Goal: Task Accomplishment & Management: Complete application form

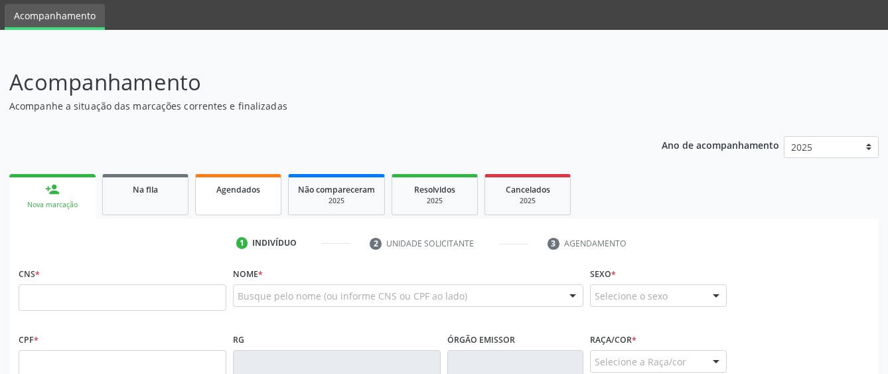
scroll to position [66, 0]
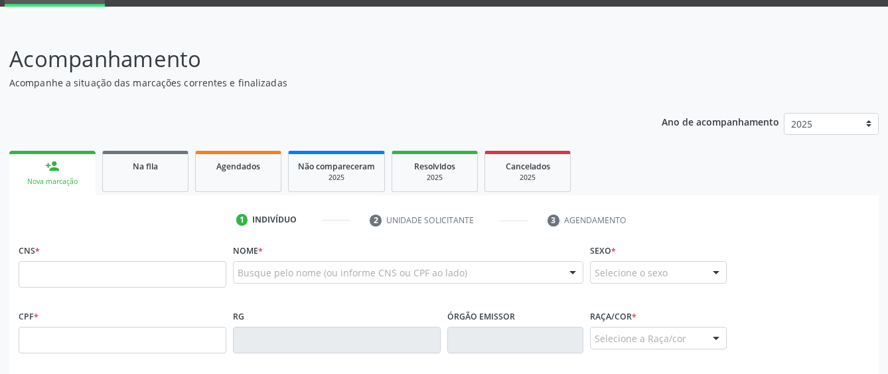
click at [147, 279] on input "text" at bounding box center [123, 274] width 208 height 27
type input "704 2062 2871 6587"
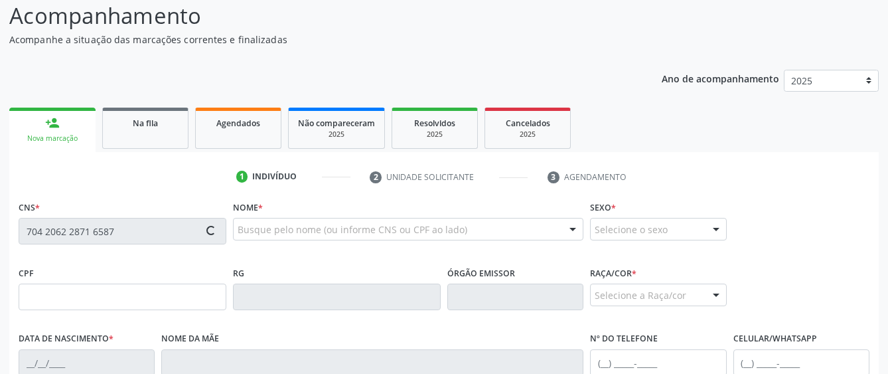
scroll to position [133, 0]
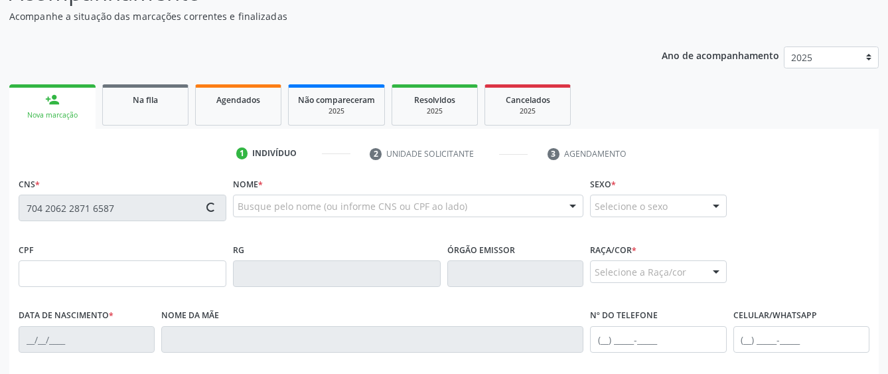
type input "[DATE]"
type input "[PERSON_NAME]"
type input "[PHONE_NUMBER]"
type input "170"
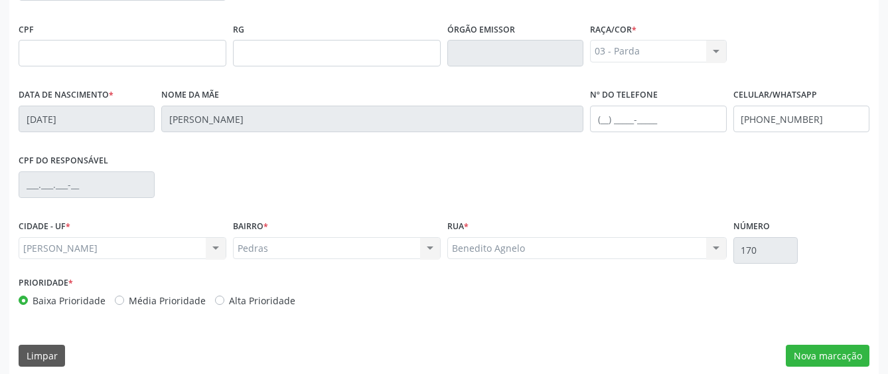
scroll to position [364, 0]
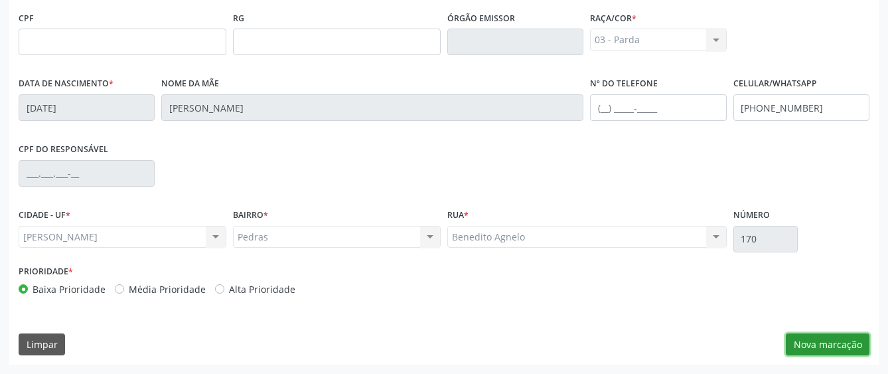
click at [831, 342] on button "Nova marcação" at bounding box center [828, 344] width 84 height 23
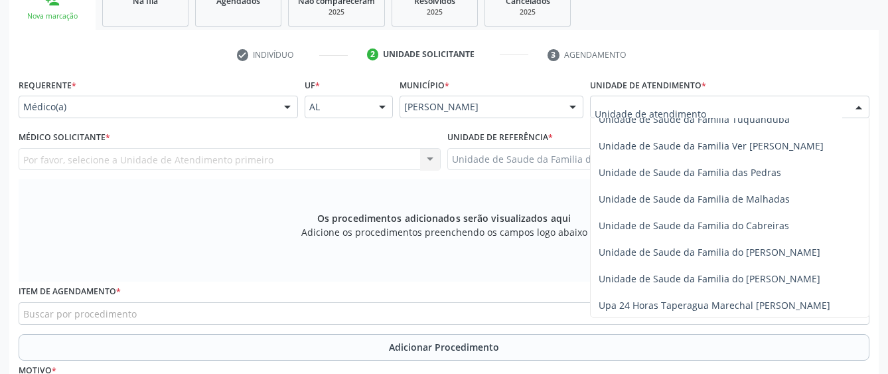
scroll to position [995, 0]
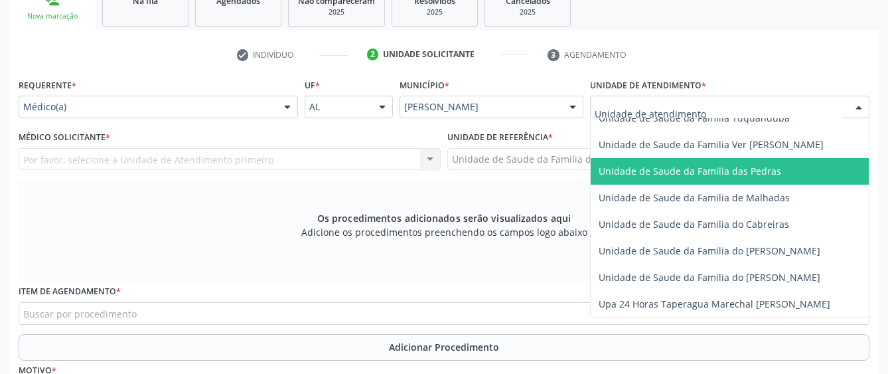
click at [642, 173] on span "Unidade de Saude da Familia das Pedras" at bounding box center [690, 171] width 182 height 13
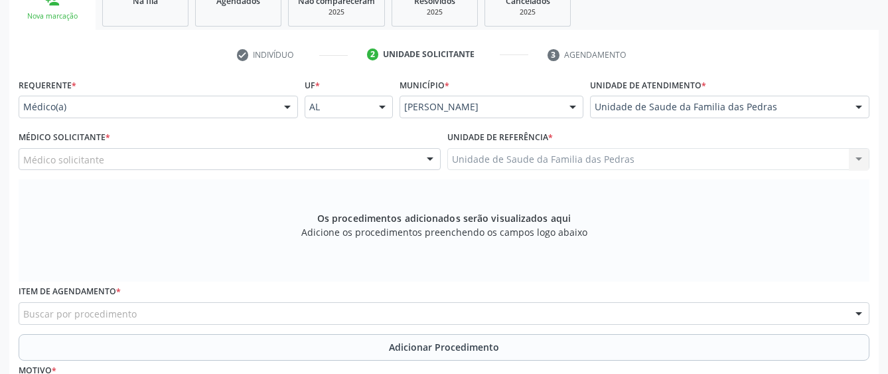
click at [403, 163] on div "Médico solicitante" at bounding box center [230, 159] width 422 height 23
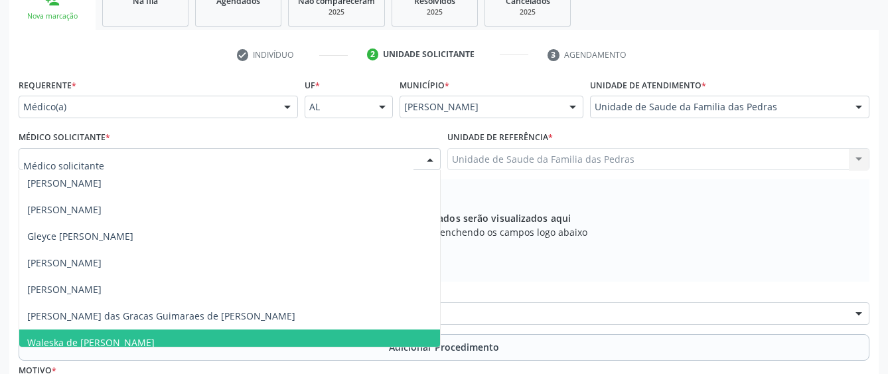
click at [306, 342] on span "Waleska de [PERSON_NAME]" at bounding box center [229, 342] width 421 height 27
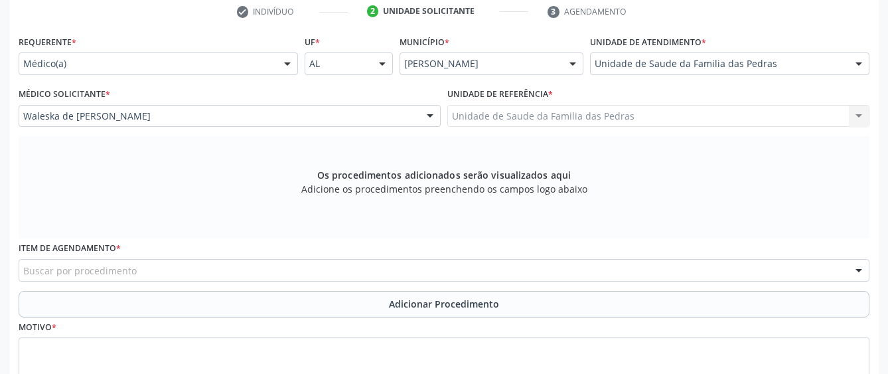
scroll to position [298, 0]
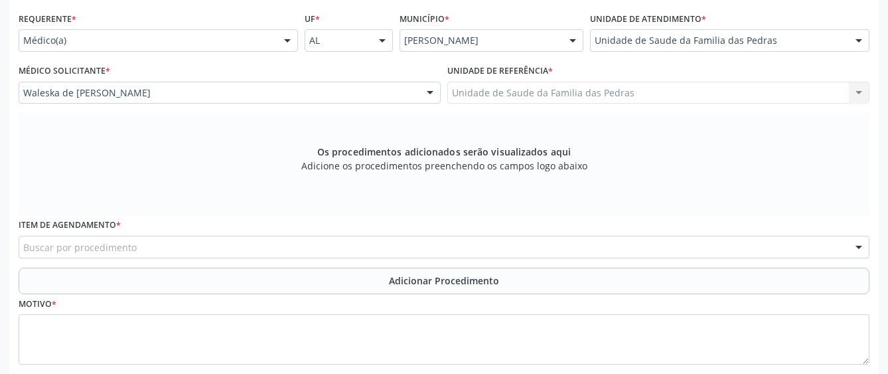
click at [311, 248] on div "Buscar por procedimento" at bounding box center [444, 247] width 851 height 23
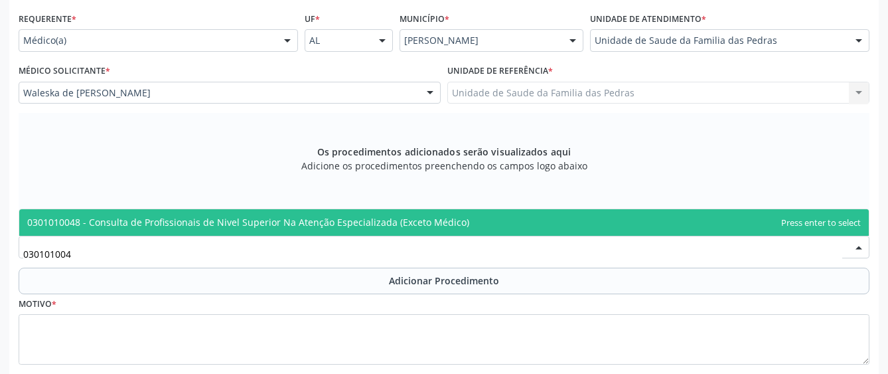
type input "0301010048"
click at [319, 228] on span "0301010048 - Consulta de Profissionais de Nivel Superior Na Atenção Especializa…" at bounding box center [443, 222] width 849 height 27
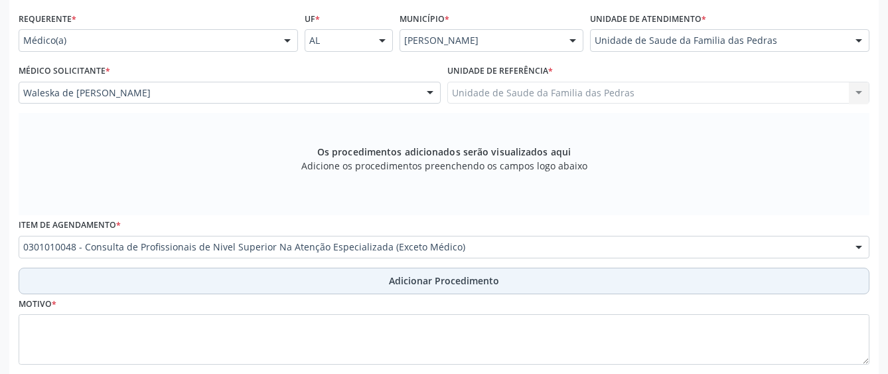
click at [282, 278] on button "Adicionar Procedimento" at bounding box center [444, 280] width 851 height 27
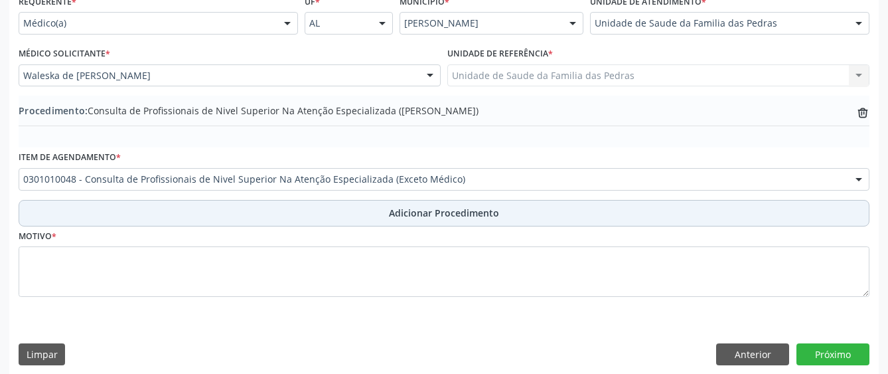
scroll to position [325, 0]
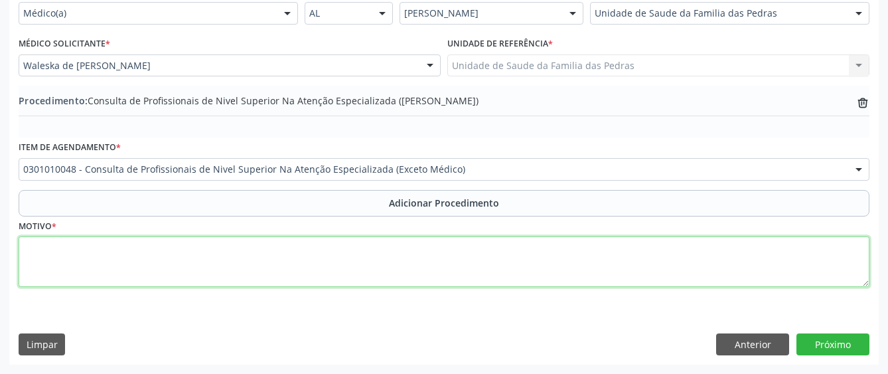
click at [238, 255] on textarea at bounding box center [444, 261] width 851 height 50
type textarea "j"
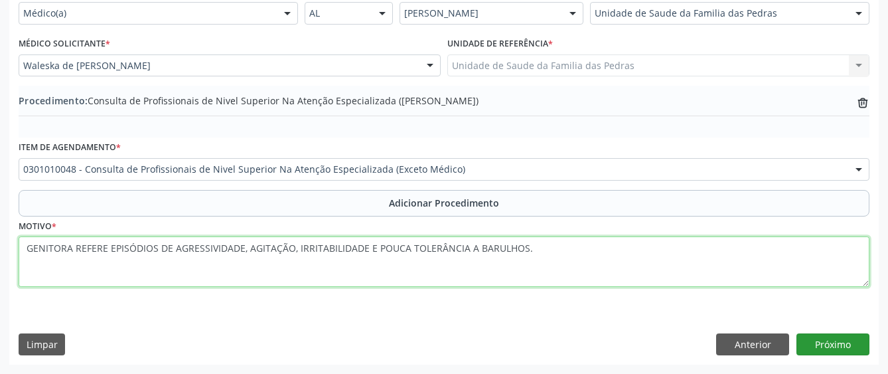
type textarea "GENITORA REFERE EPISÓDIOS DE AGRESSIVIDADE, AGITAÇÃO, IRRITABILIDADE E POUCA TO…"
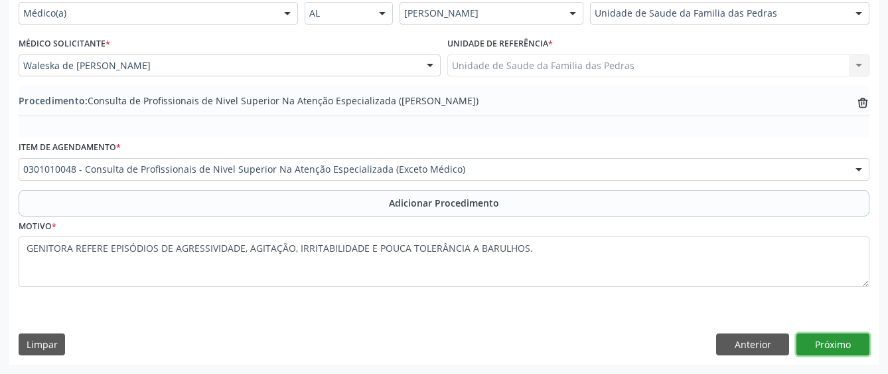
click at [835, 348] on button "Próximo" at bounding box center [832, 344] width 73 height 23
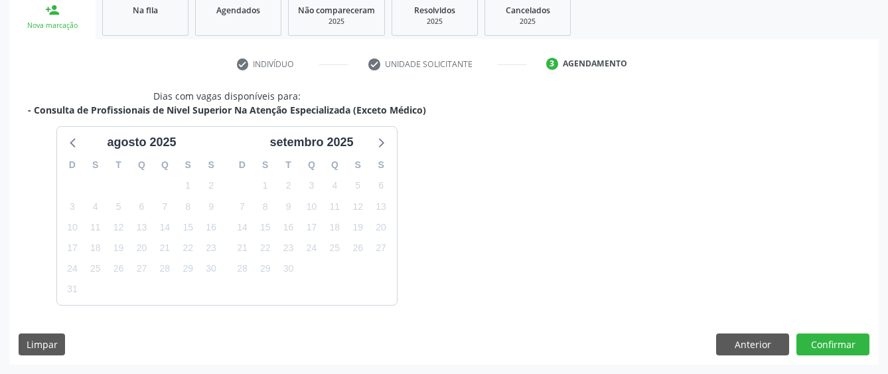
scroll to position [261, 0]
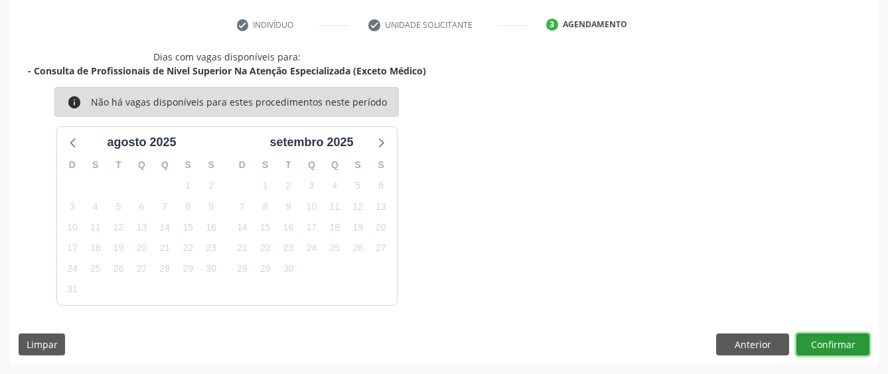
click at [834, 340] on button "Confirmar" at bounding box center [832, 344] width 73 height 23
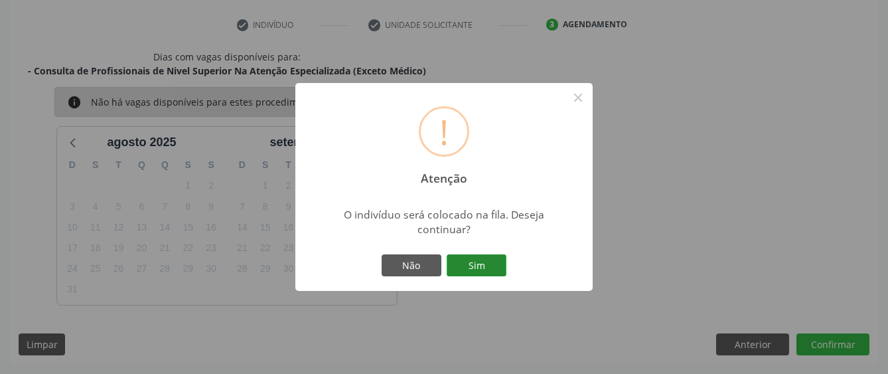
click at [496, 264] on button "Sim" at bounding box center [477, 265] width 60 height 23
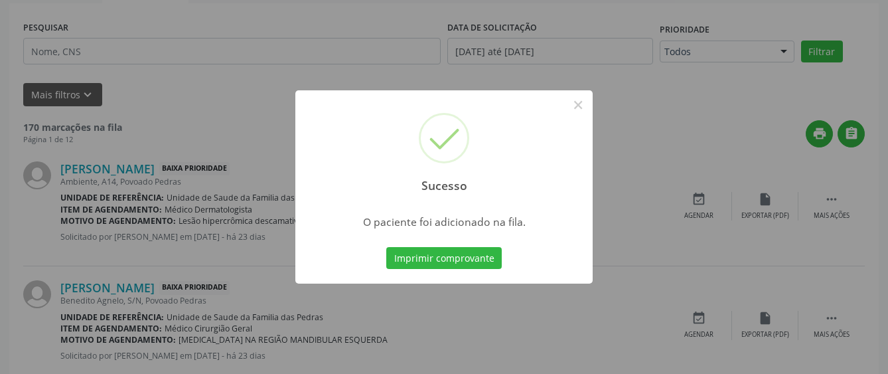
scroll to position [88, 0]
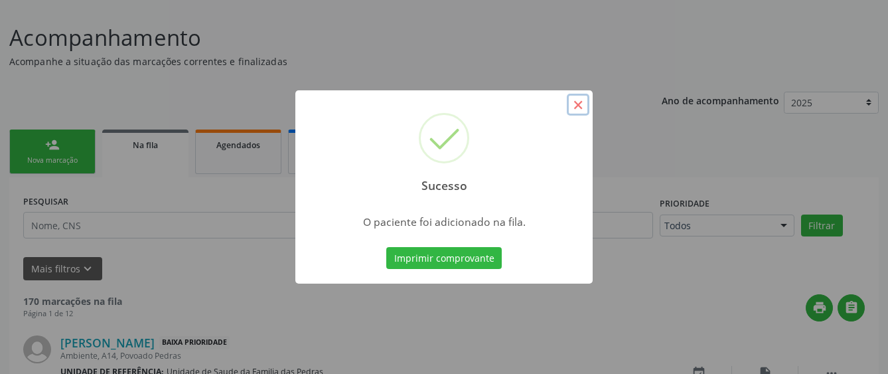
click at [575, 103] on button "×" at bounding box center [578, 105] width 23 height 23
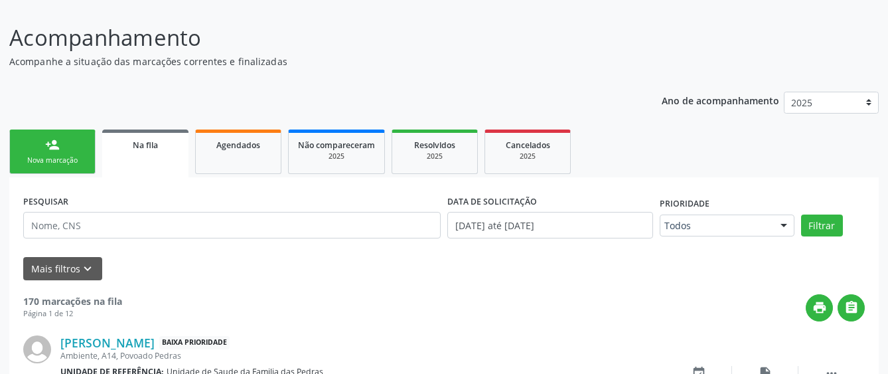
click at [59, 155] on div "Nova marcação" at bounding box center [52, 160] width 66 height 10
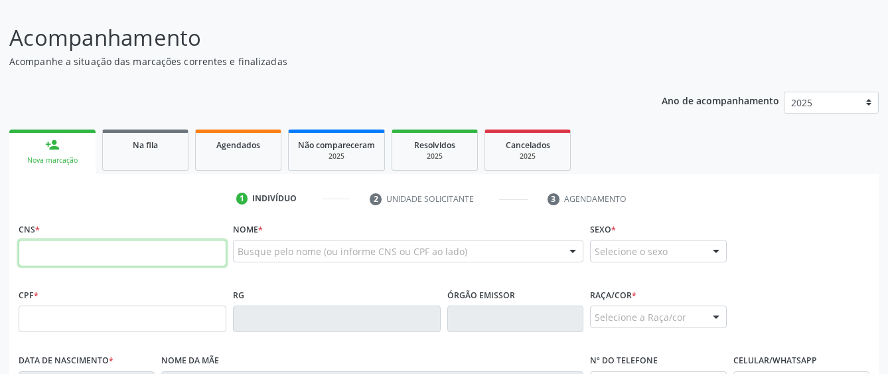
click at [57, 254] on input "text" at bounding box center [123, 253] width 208 height 27
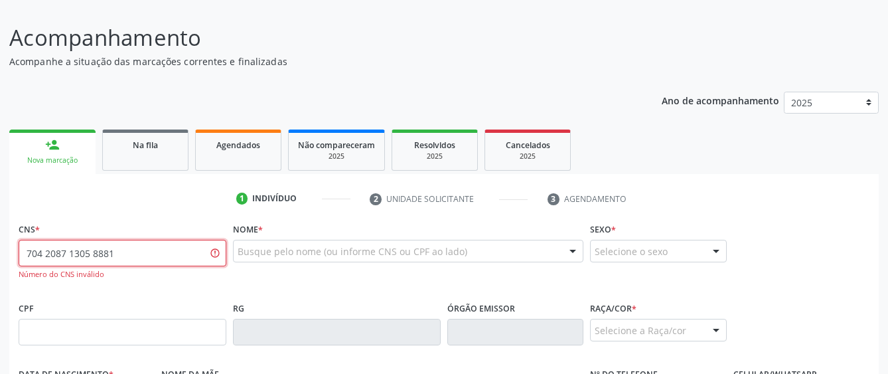
type input "704 2087 1305 8881"
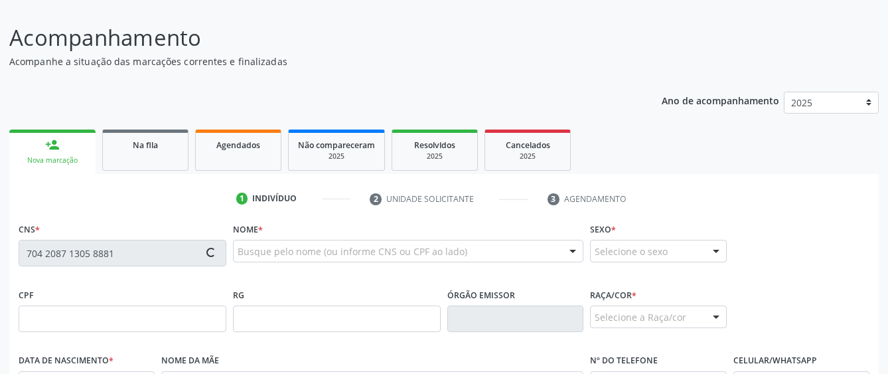
click at [54, 155] on link "person_add Nova marcação" at bounding box center [52, 151] width 86 height 44
click at [238, 149] on span "Agendados" at bounding box center [238, 144] width 44 height 11
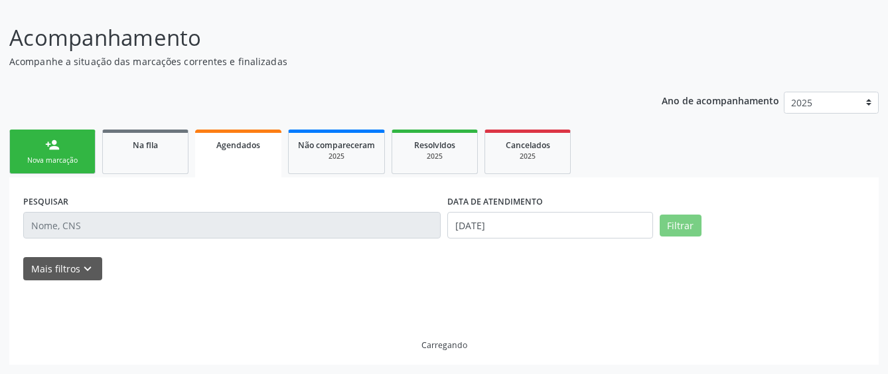
click at [67, 151] on link "person_add Nova marcação" at bounding box center [52, 151] width 86 height 44
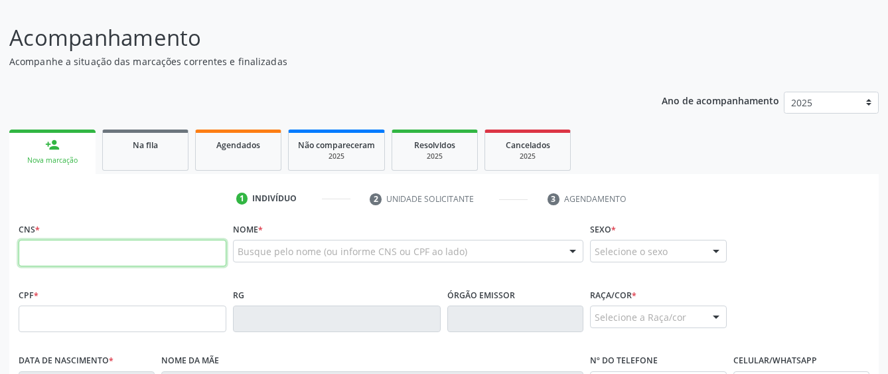
click at [74, 259] on input "text" at bounding box center [123, 253] width 208 height 27
type input "704 2087 1305 8881"
type input "063.384.264-80"
type input "[DATE]"
type input "[PERSON_NAME]"
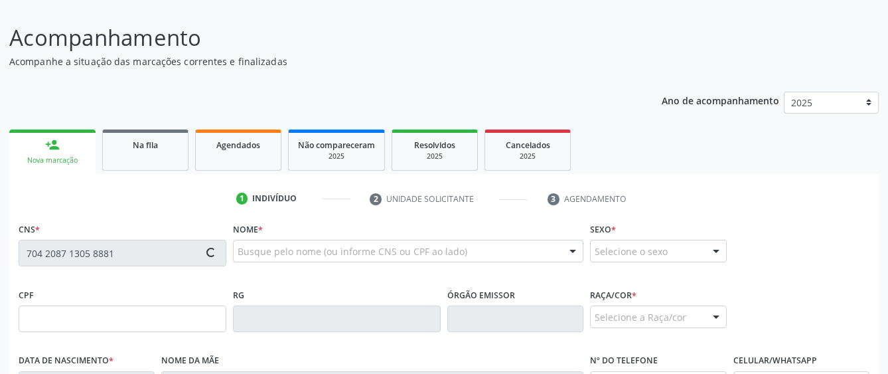
type input "[PHONE_NUMBER]"
type input "20"
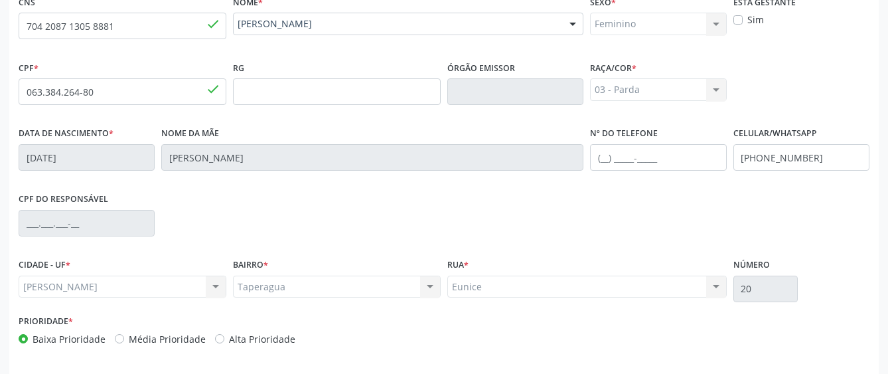
scroll to position [364, 0]
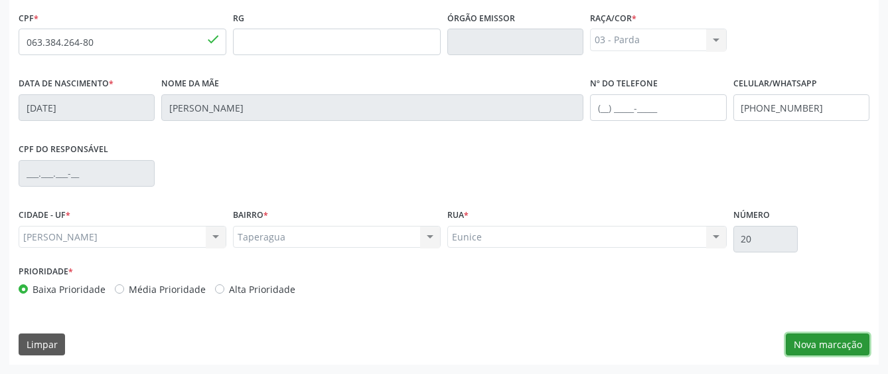
click at [827, 339] on button "Nova marcação" at bounding box center [828, 344] width 84 height 23
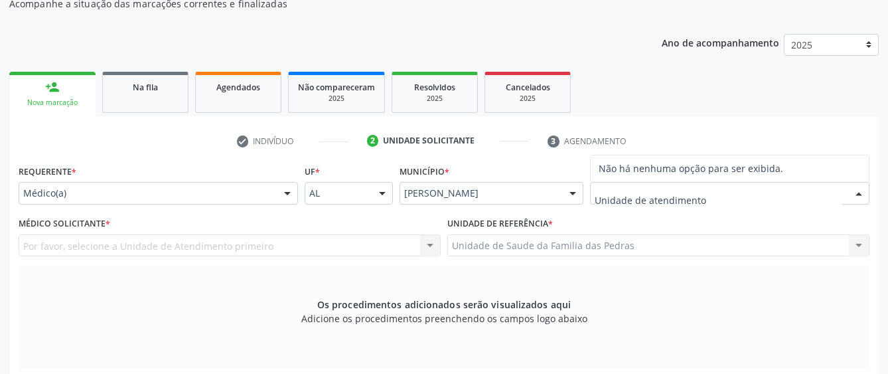
scroll to position [165, 0]
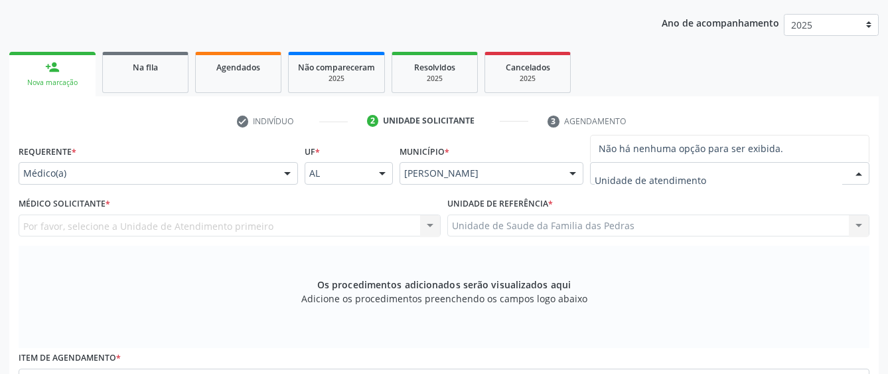
click at [670, 180] on input "text" at bounding box center [719, 180] width 248 height 27
click at [696, 147] on span "Não há nenhuma opção para ser exibida." at bounding box center [730, 148] width 278 height 27
click at [709, 178] on input "text" at bounding box center [719, 180] width 248 height 27
click at [855, 171] on div at bounding box center [859, 174] width 20 height 23
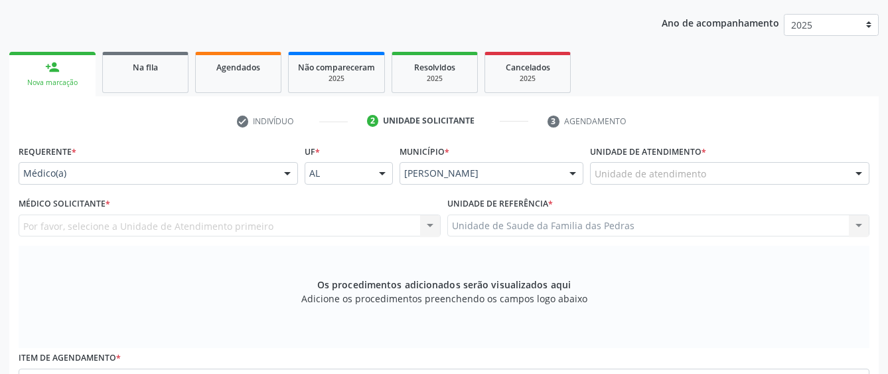
click at [855, 171] on div at bounding box center [859, 174] width 20 height 23
click at [432, 228] on div "Por favor, selecione a Unidade de Atendimento primeiro Nenhum resultado encontr…" at bounding box center [230, 225] width 422 height 23
click at [629, 175] on input "text" at bounding box center [719, 180] width 248 height 27
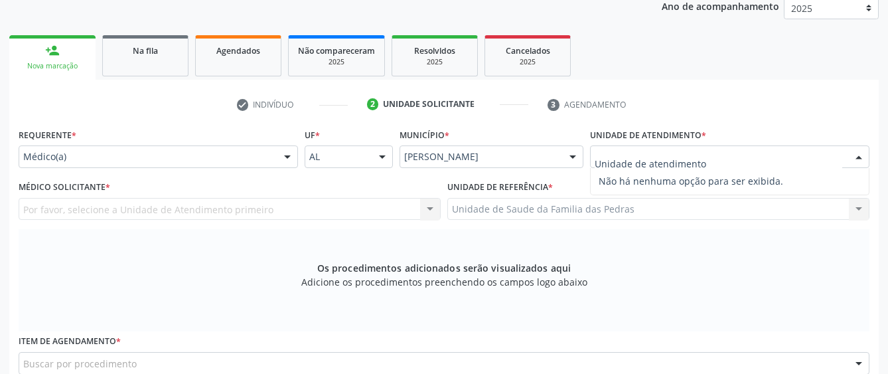
scroll to position [199, 0]
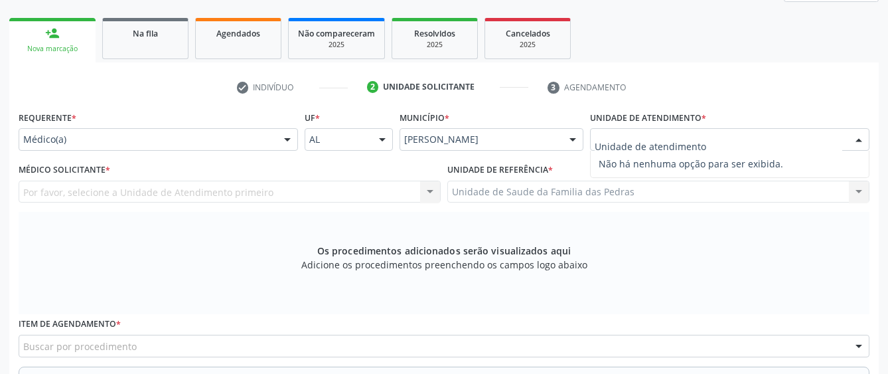
click at [707, 70] on div "check Indivíduo 2 Unidade solicitante 3 Agendamento CNS 704 2087 1305 8881 done…" at bounding box center [443, 301] width 869 height 478
click at [605, 239] on div "Os procedimentos adicionados serão visualizados aqui Adicione os procedimentos …" at bounding box center [444, 263] width 851 height 102
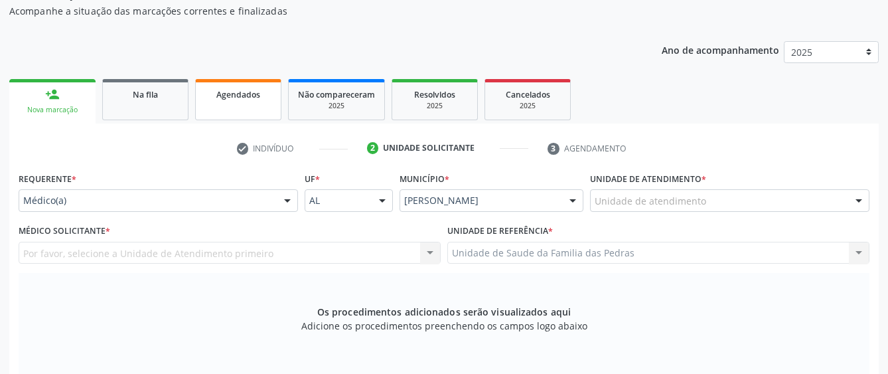
scroll to position [133, 0]
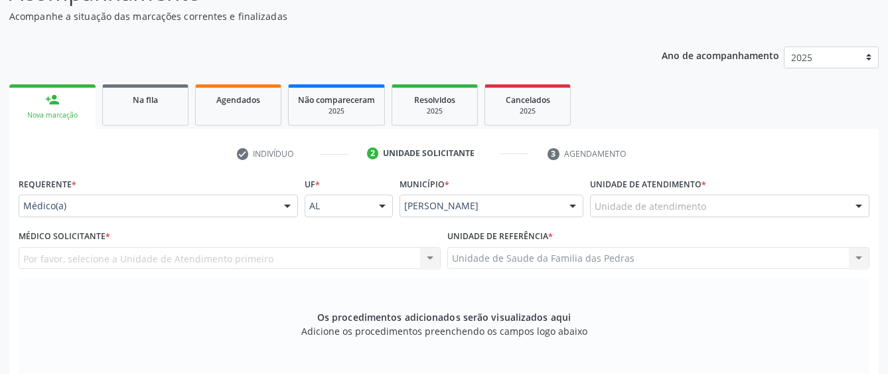
click at [709, 213] on div "Unidade de atendimento" at bounding box center [729, 205] width 279 height 23
click at [709, 213] on input "text" at bounding box center [719, 212] width 248 height 27
click at [635, 212] on input "text" at bounding box center [719, 212] width 248 height 27
click at [72, 100] on link "person_add Nova marcação" at bounding box center [52, 106] width 86 height 44
